Goal: Information Seeking & Learning: Learn about a topic

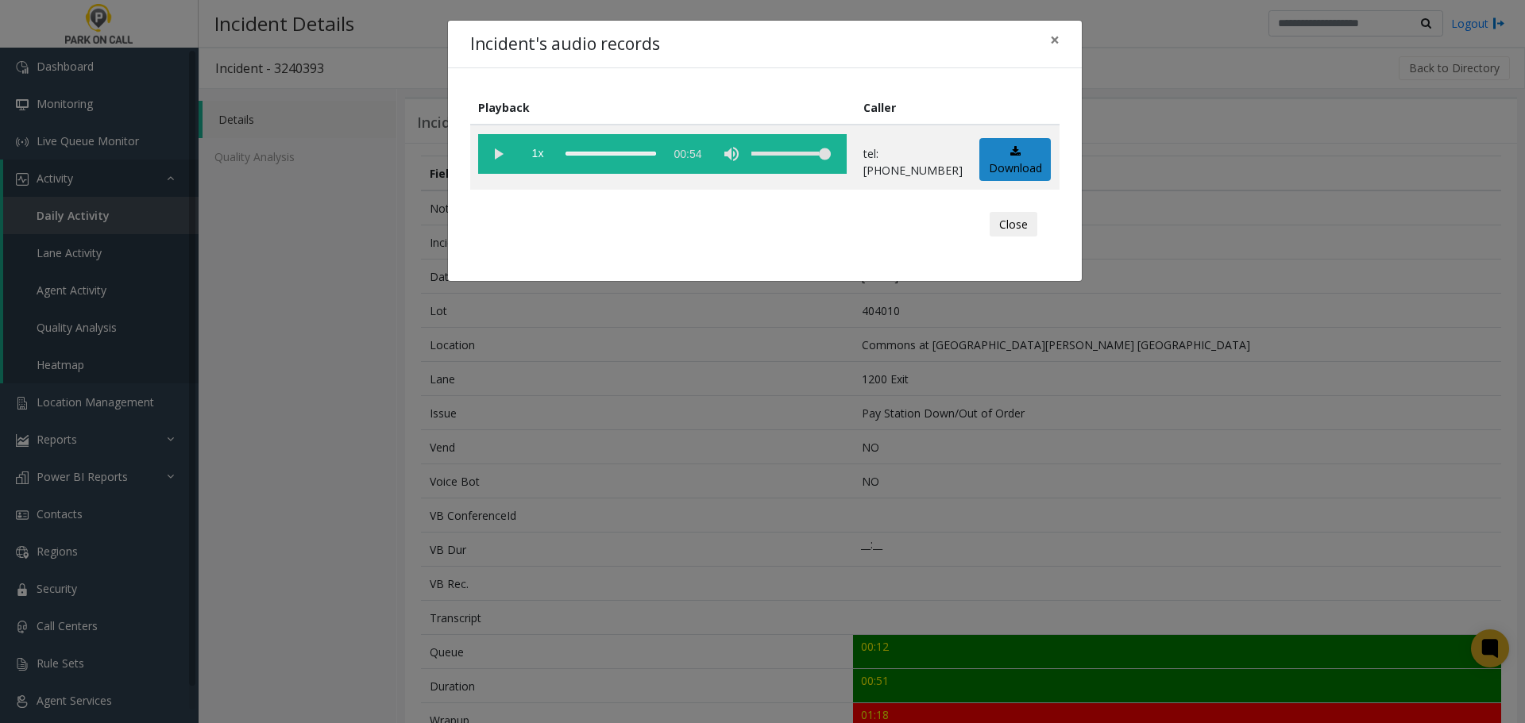
scroll to position [426, 0]
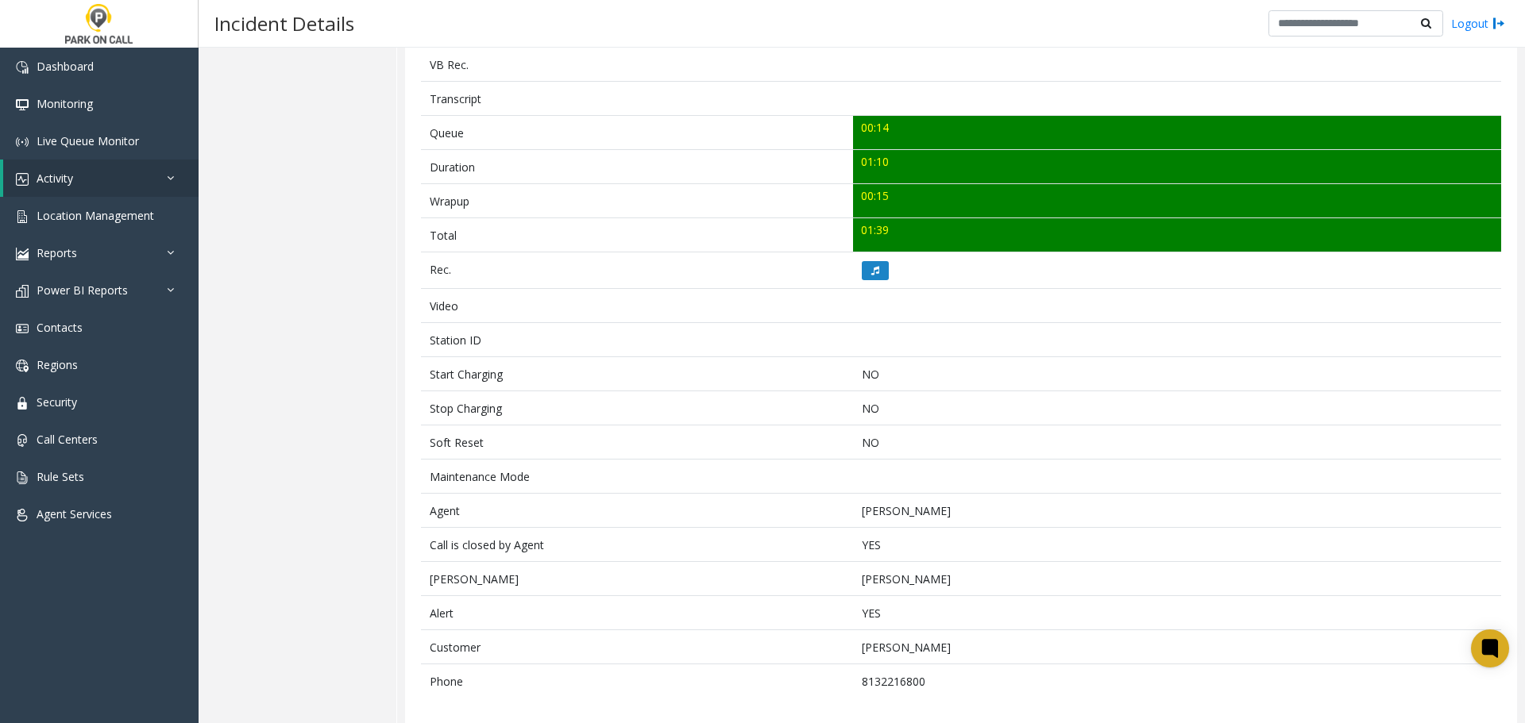
scroll to position [529, 0]
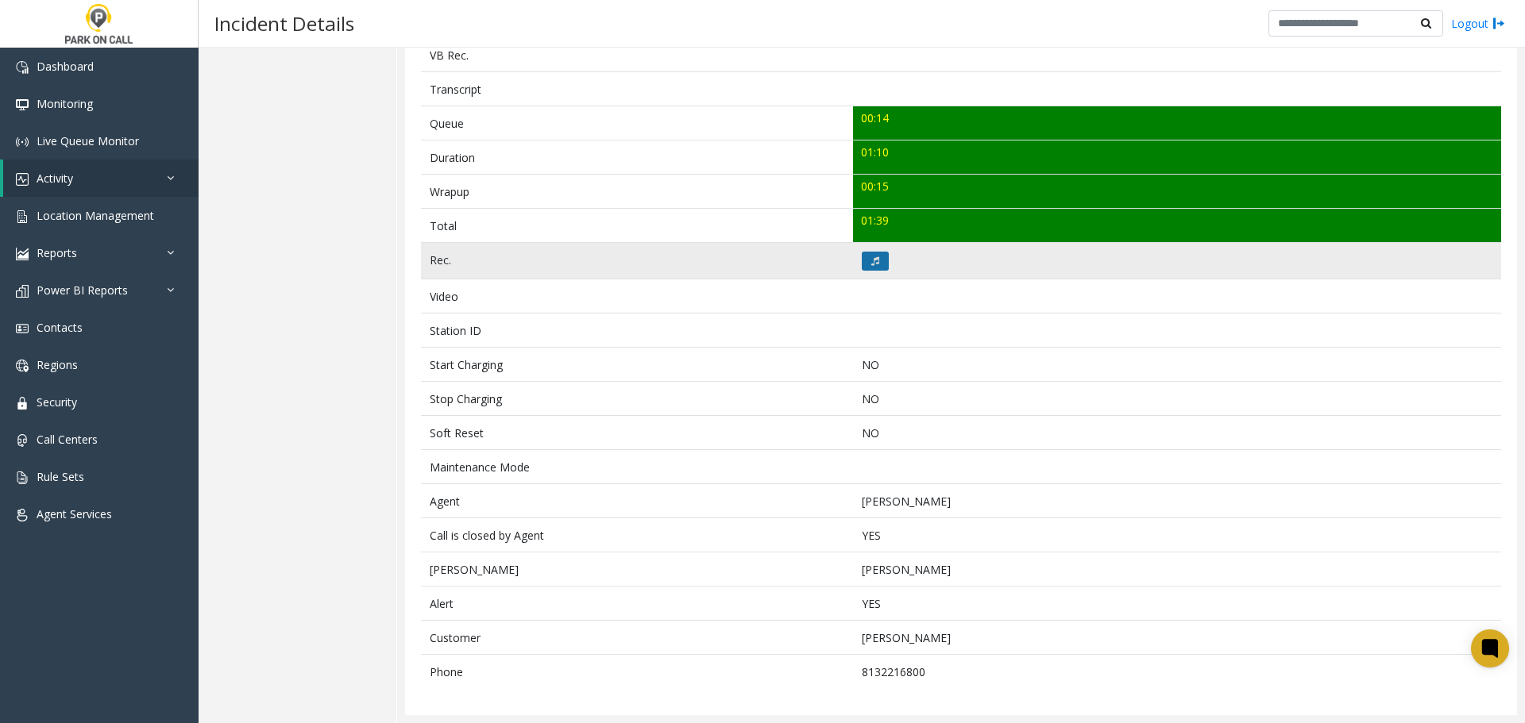
click at [862, 261] on button at bounding box center [875, 261] width 27 height 19
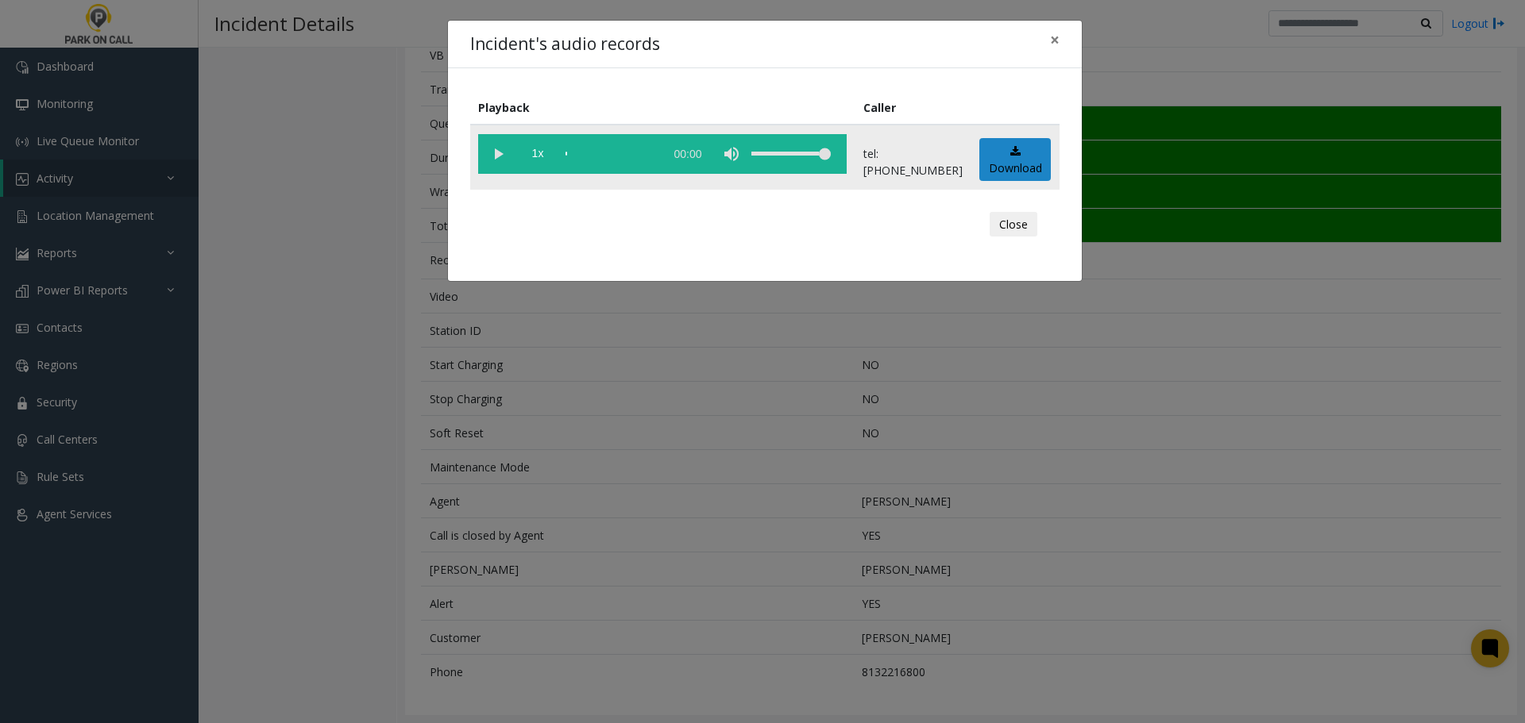
click at [492, 154] on vg-play-pause at bounding box center [498, 154] width 40 height 40
click at [494, 169] on vg-play-pause at bounding box center [498, 154] width 40 height 40
click at [500, 155] on vg-play-pause at bounding box center [498, 154] width 40 height 40
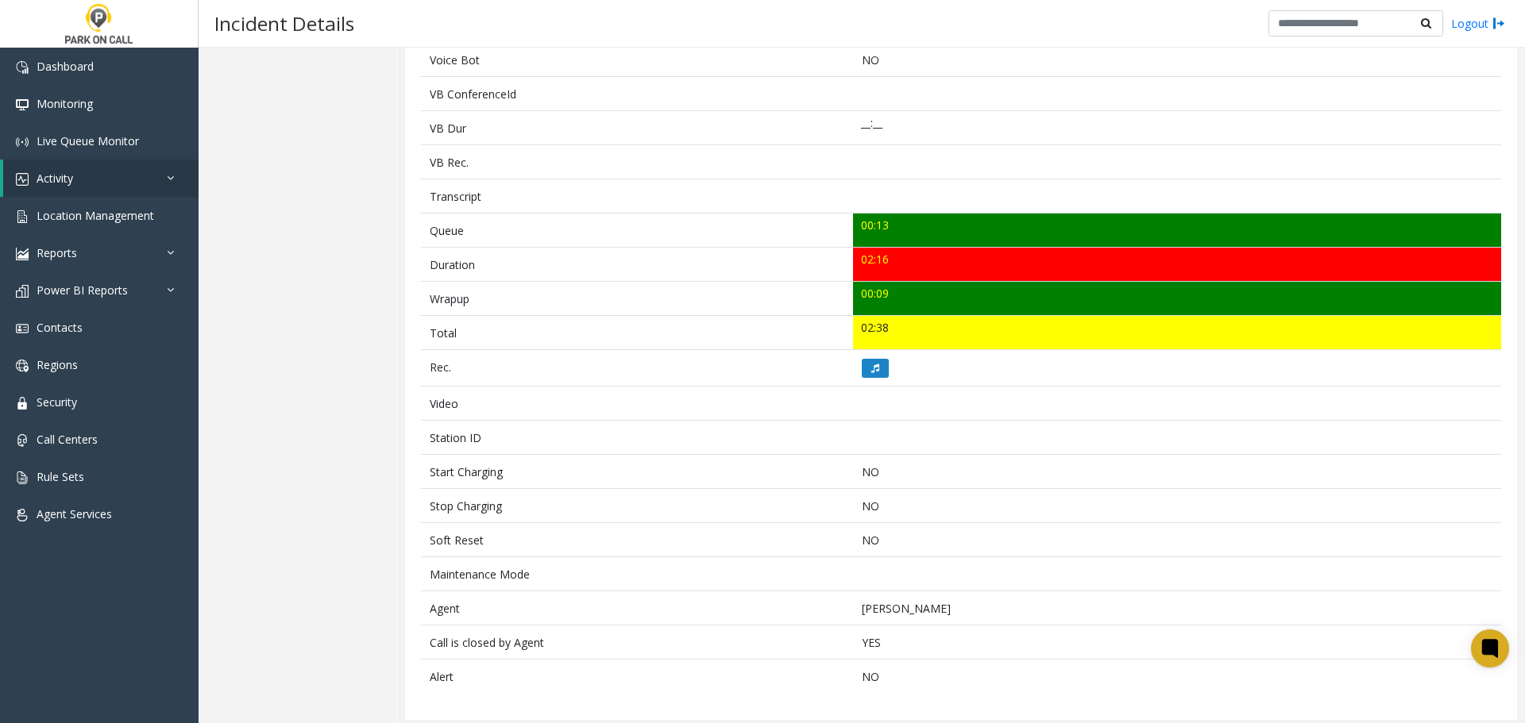
scroll to position [426, 0]
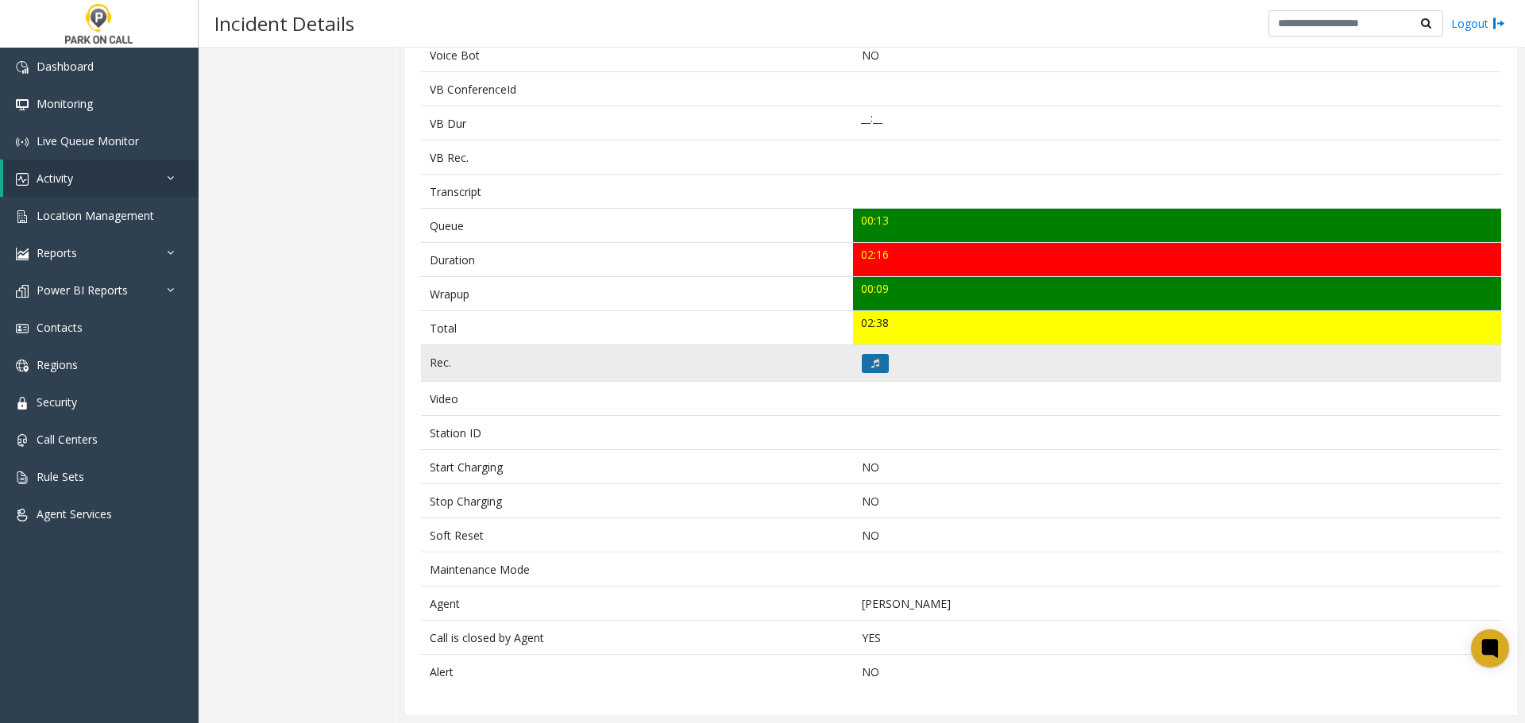
click at [874, 364] on button at bounding box center [875, 363] width 27 height 19
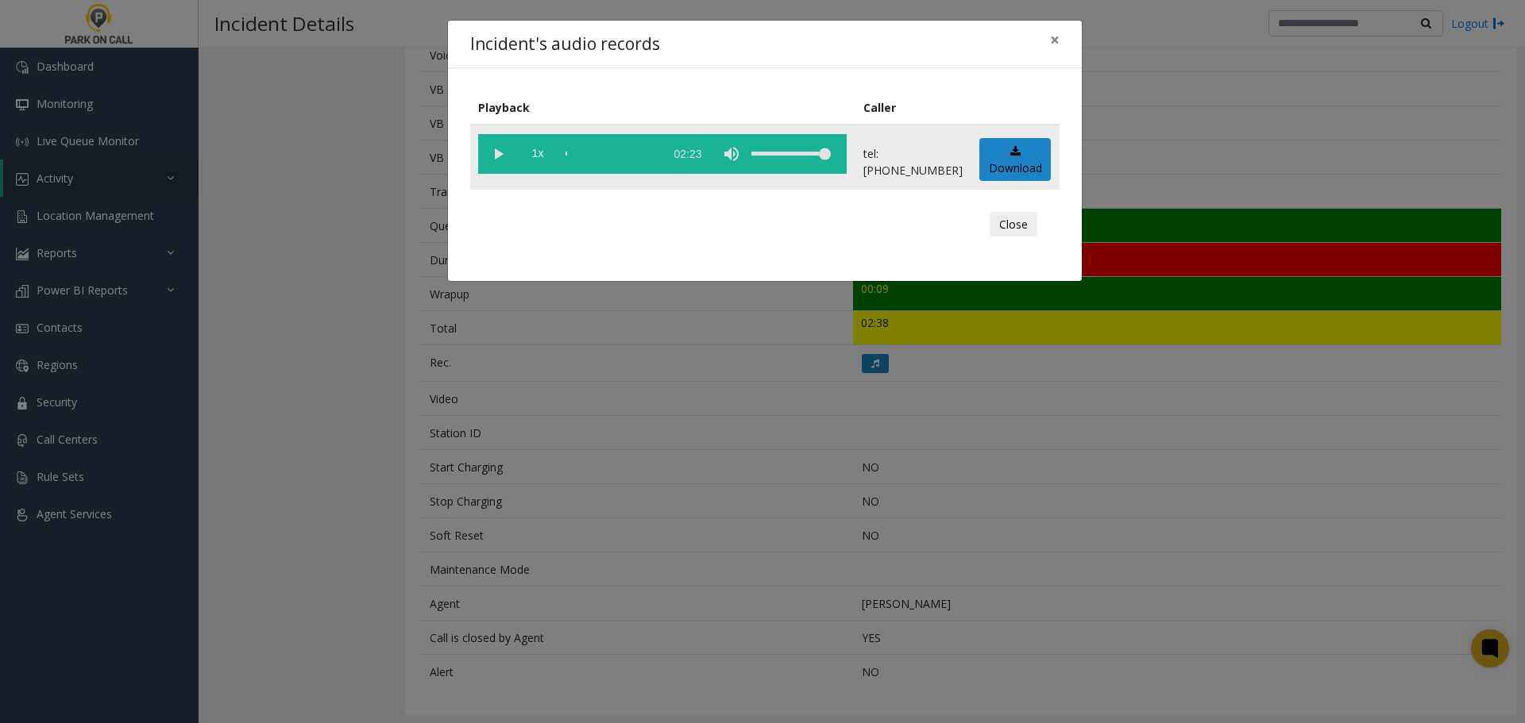
click at [510, 156] on vg-play-pause at bounding box center [498, 154] width 40 height 40
click at [656, 154] on div "scrub bar" at bounding box center [610, 154] width 91 height 40
click at [501, 152] on vg-play-pause at bounding box center [498, 154] width 40 height 40
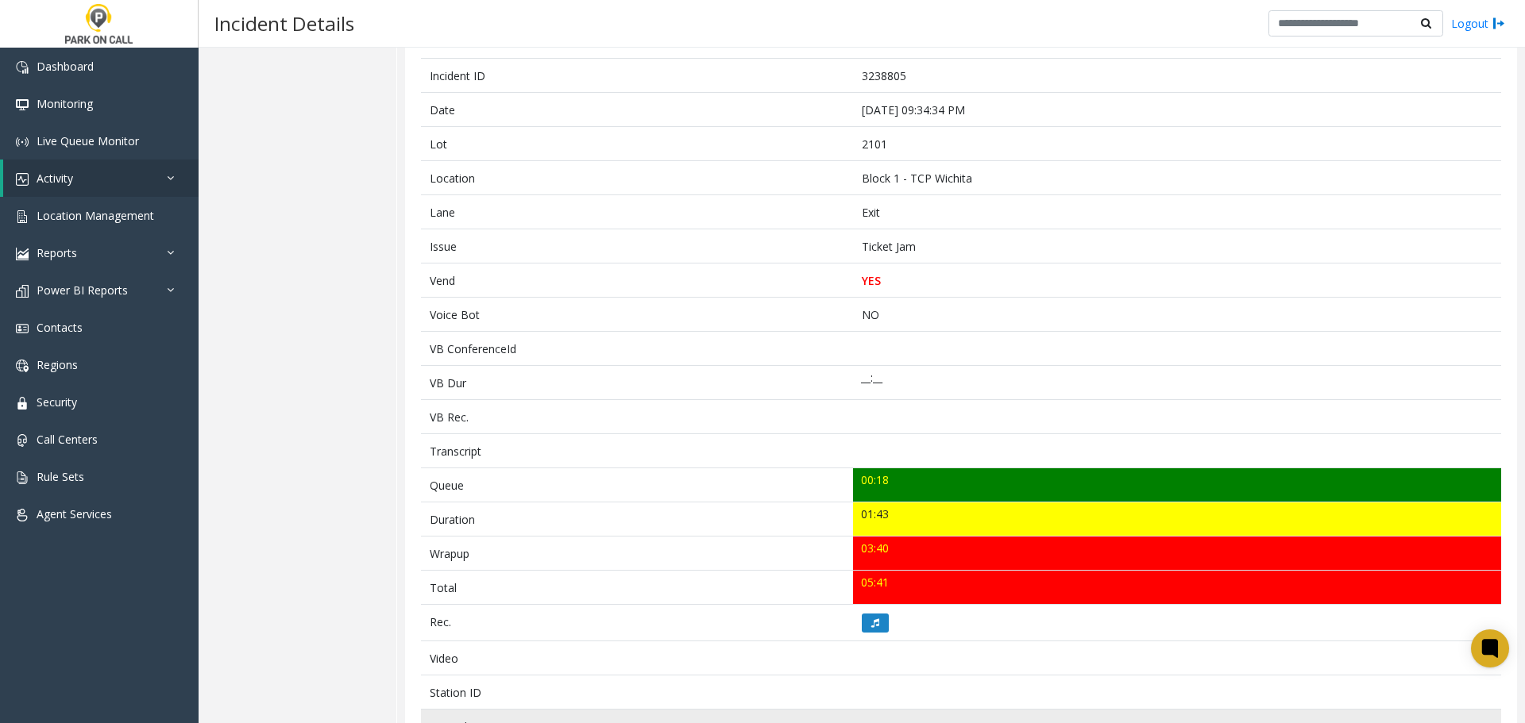
scroll to position [183, 0]
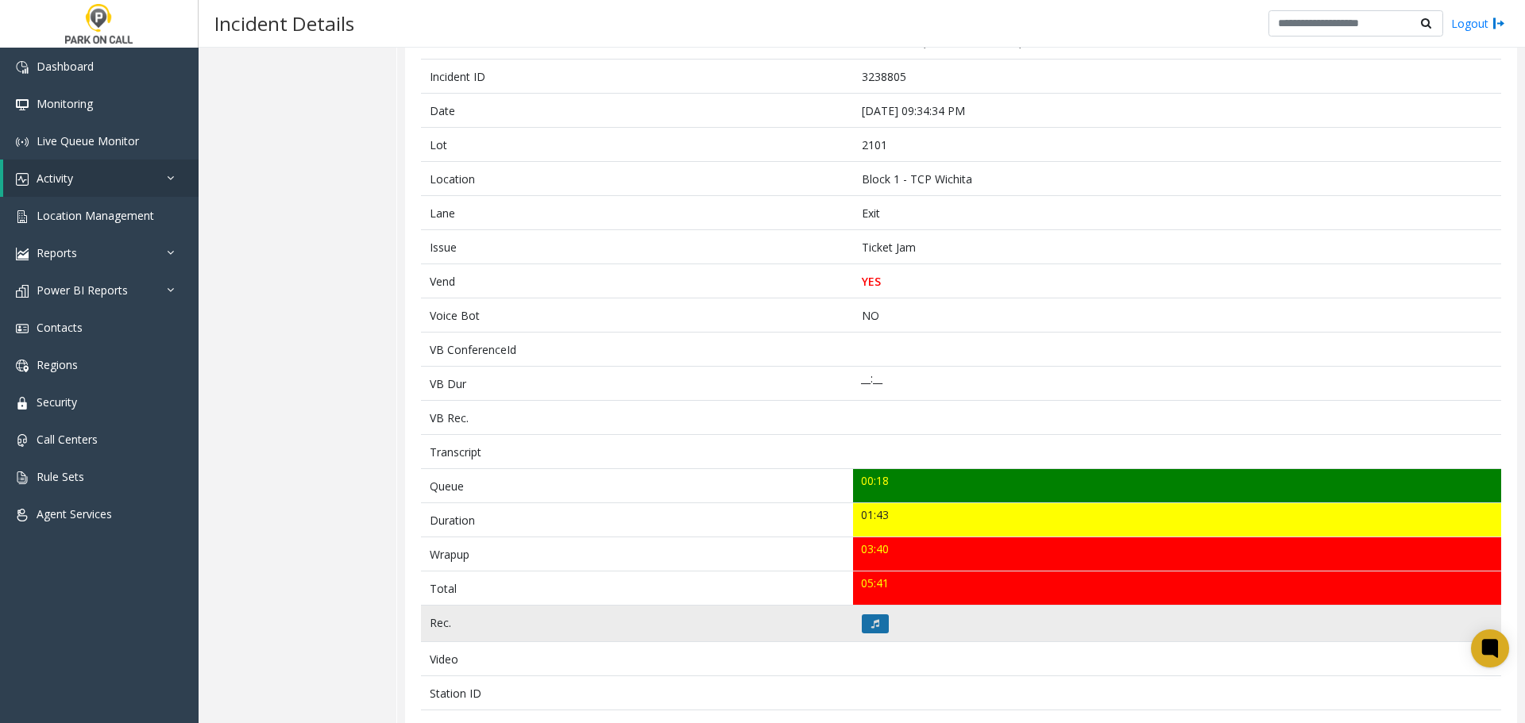
click at [873, 627] on icon at bounding box center [875, 624] width 8 height 10
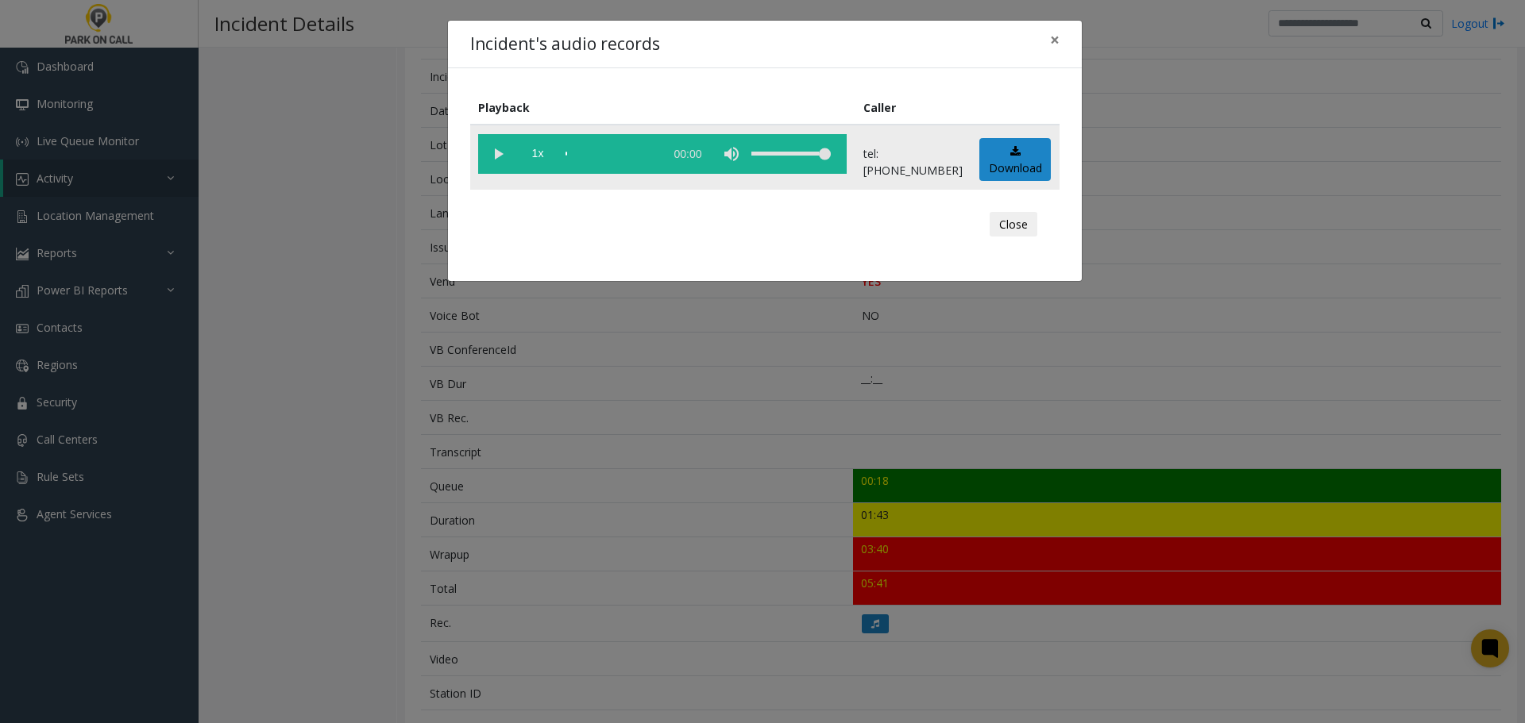
click at [498, 161] on vg-play-pause at bounding box center [498, 154] width 40 height 40
click at [570, 153] on div "scrub bar" at bounding box center [610, 154] width 91 height 40
click at [1003, 227] on button "Close" at bounding box center [1013, 224] width 48 height 25
